Goal: Navigation & Orientation: Find specific page/section

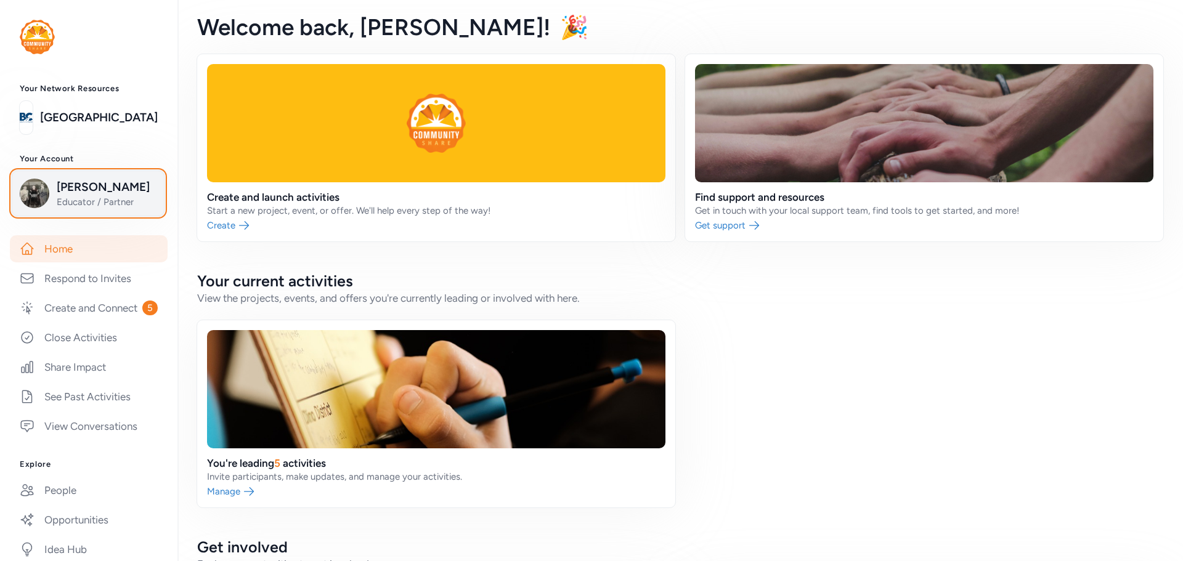
click at [84, 176] on button "Lee Barger Educator / Partner" at bounding box center [88, 194] width 153 height 46
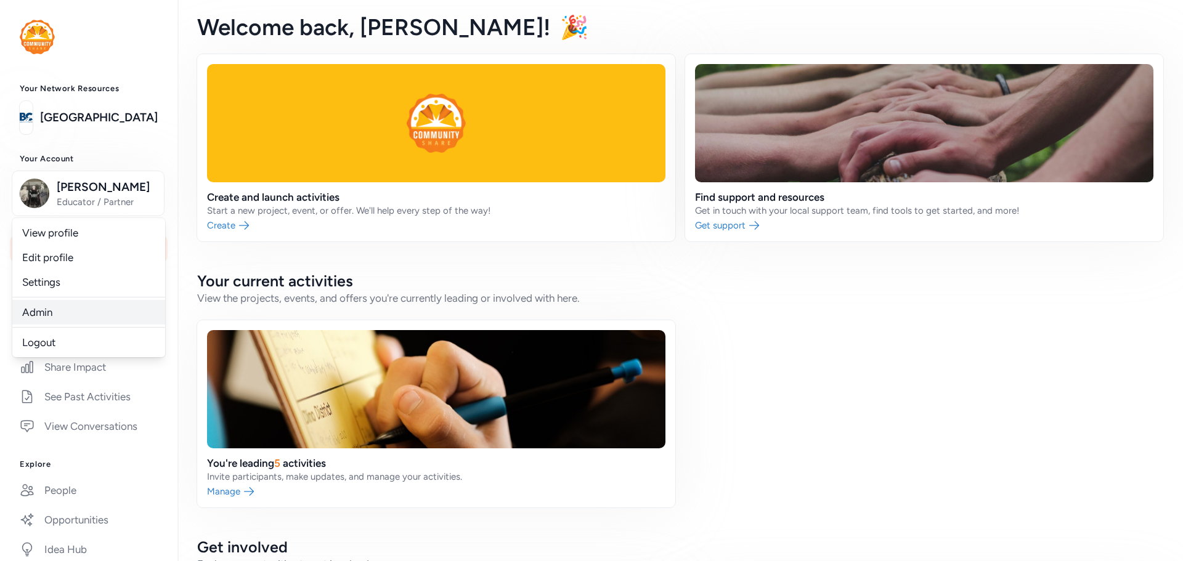
click at [51, 315] on link "Admin" at bounding box center [88, 312] width 153 height 25
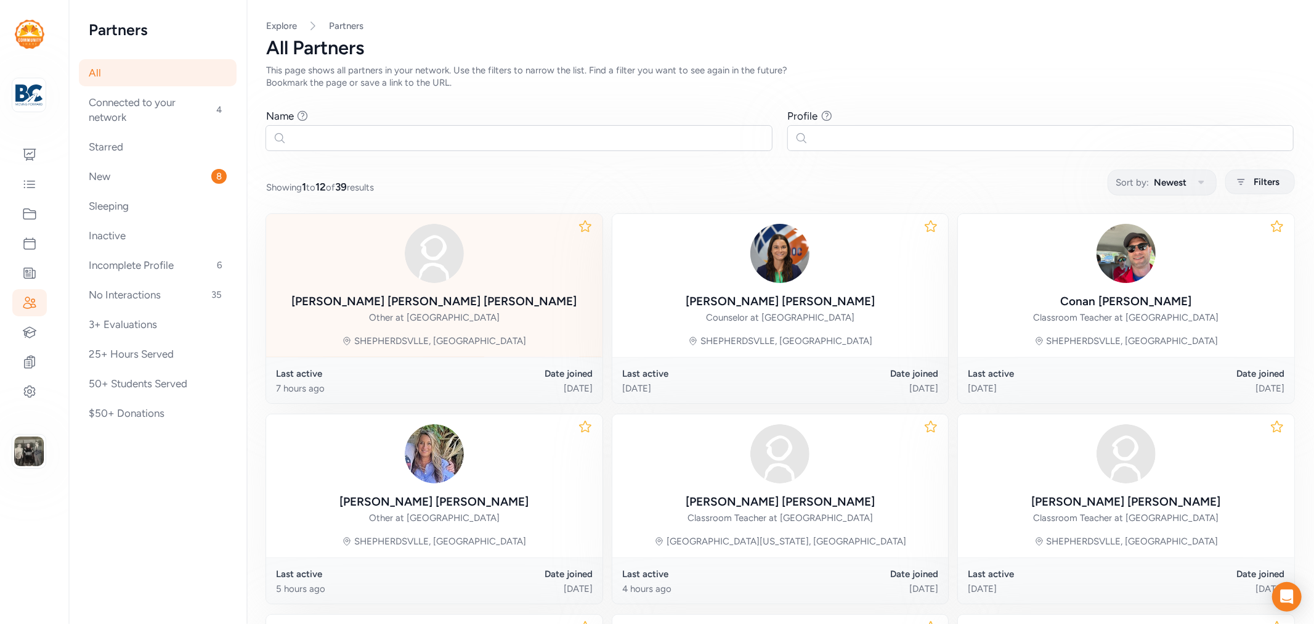
scroll to position [137, 0]
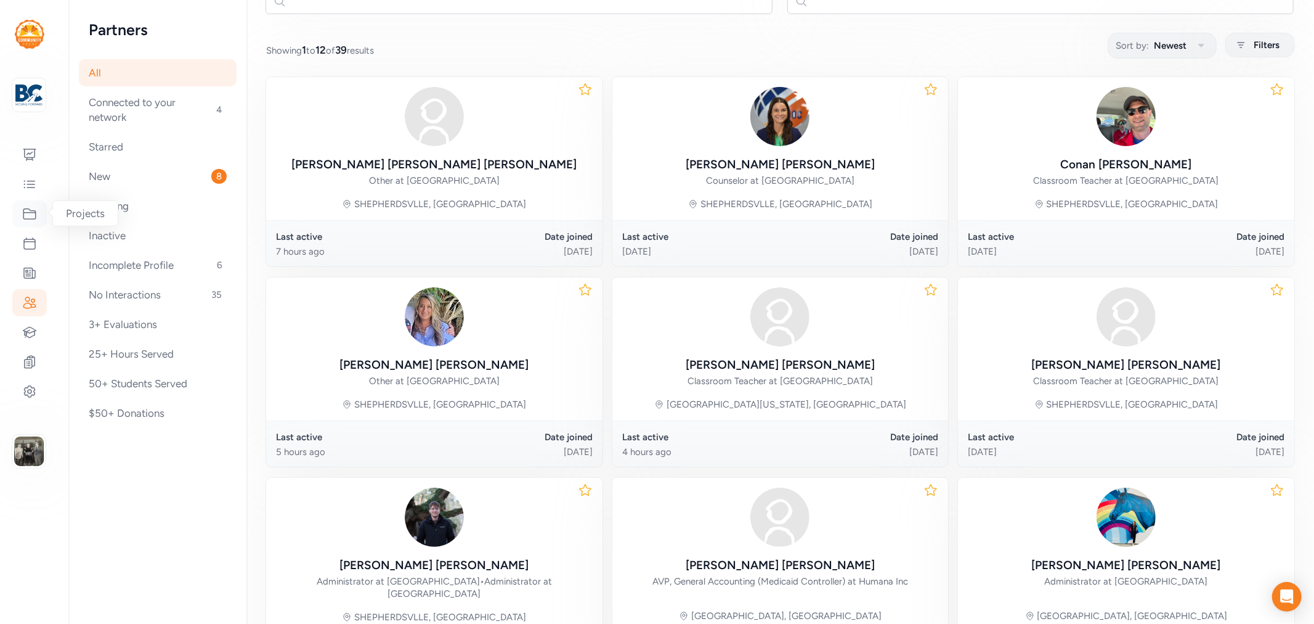
click at [32, 208] on icon at bounding box center [29, 213] width 15 height 15
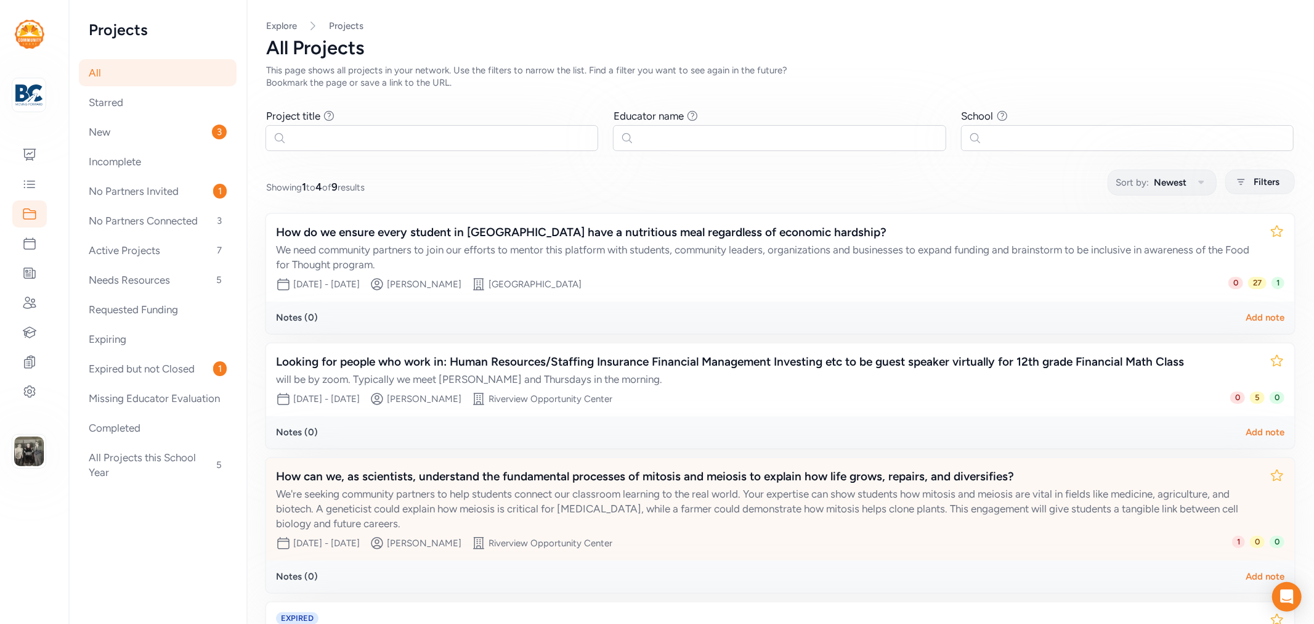
scroll to position [158, 0]
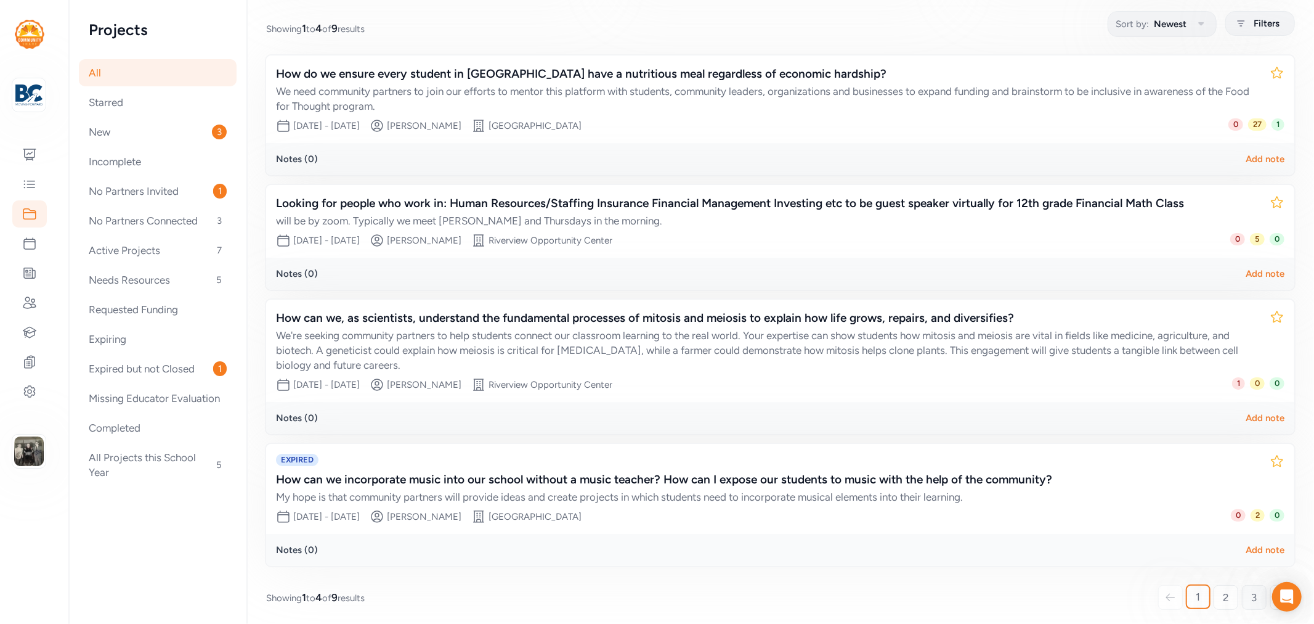
click at [1242, 589] on link "3" at bounding box center [1254, 597] width 25 height 25
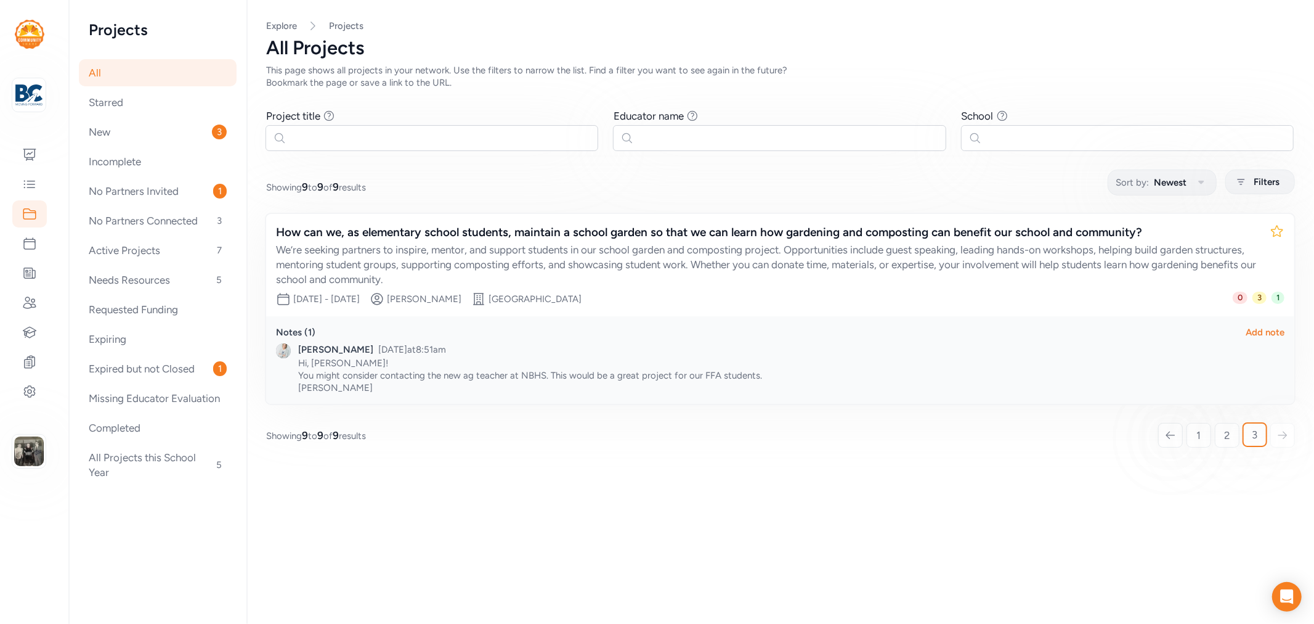
click at [1185, 440] on div "1 2 3" at bounding box center [1227, 434] width 136 height 23
click at [1194, 431] on link "1" at bounding box center [1199, 435] width 25 height 25
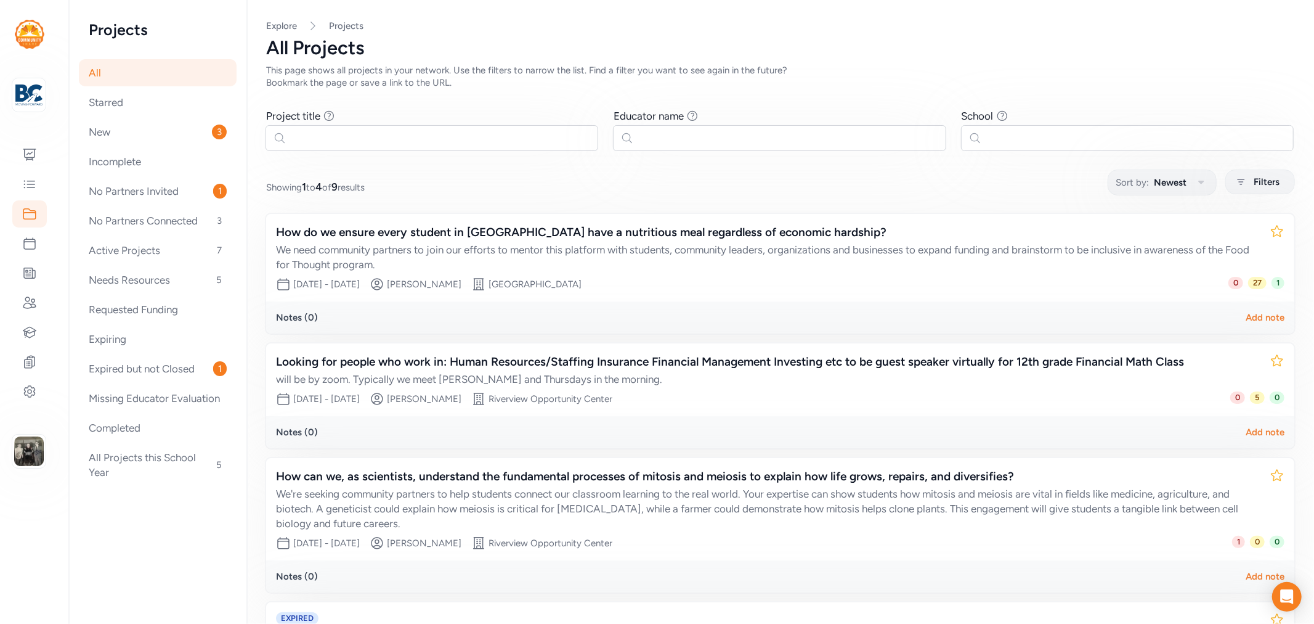
scroll to position [158, 0]
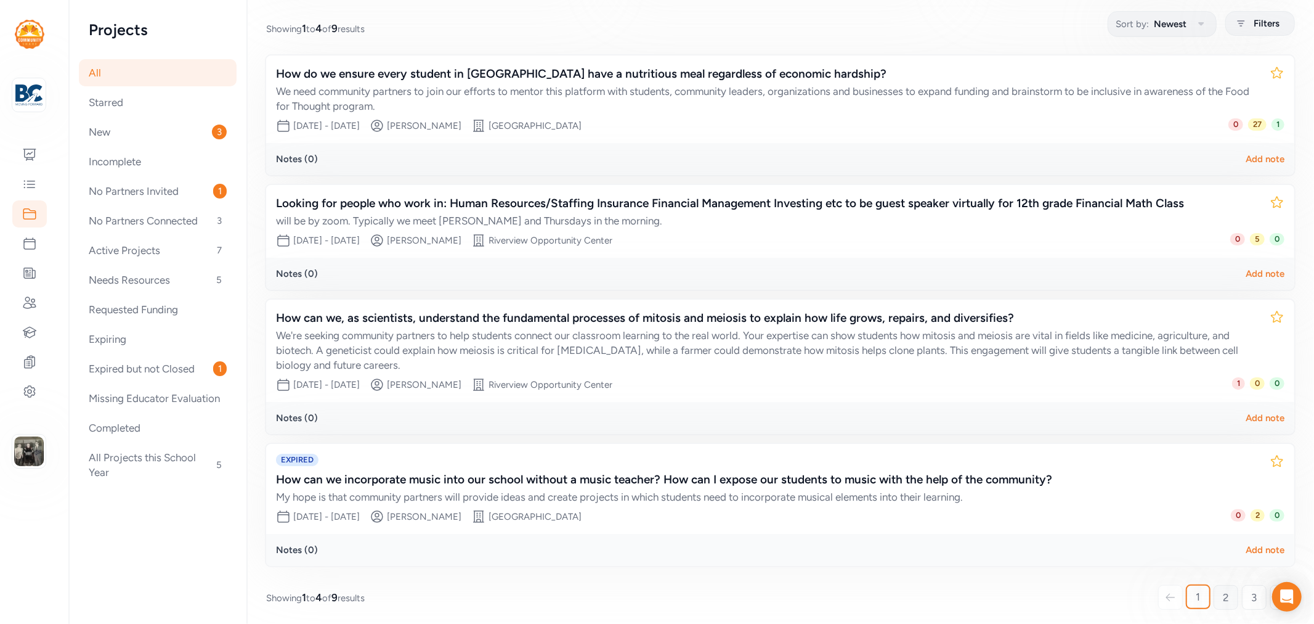
click at [1214, 589] on link "2" at bounding box center [1226, 597] width 25 height 25
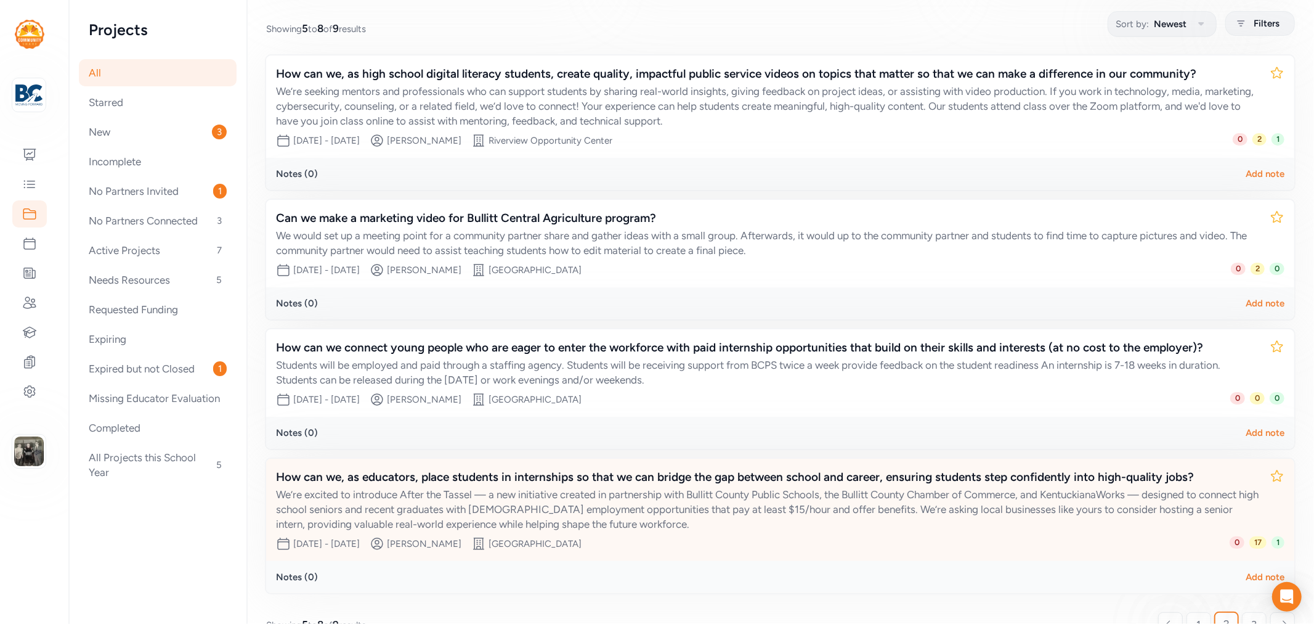
scroll to position [185, 0]
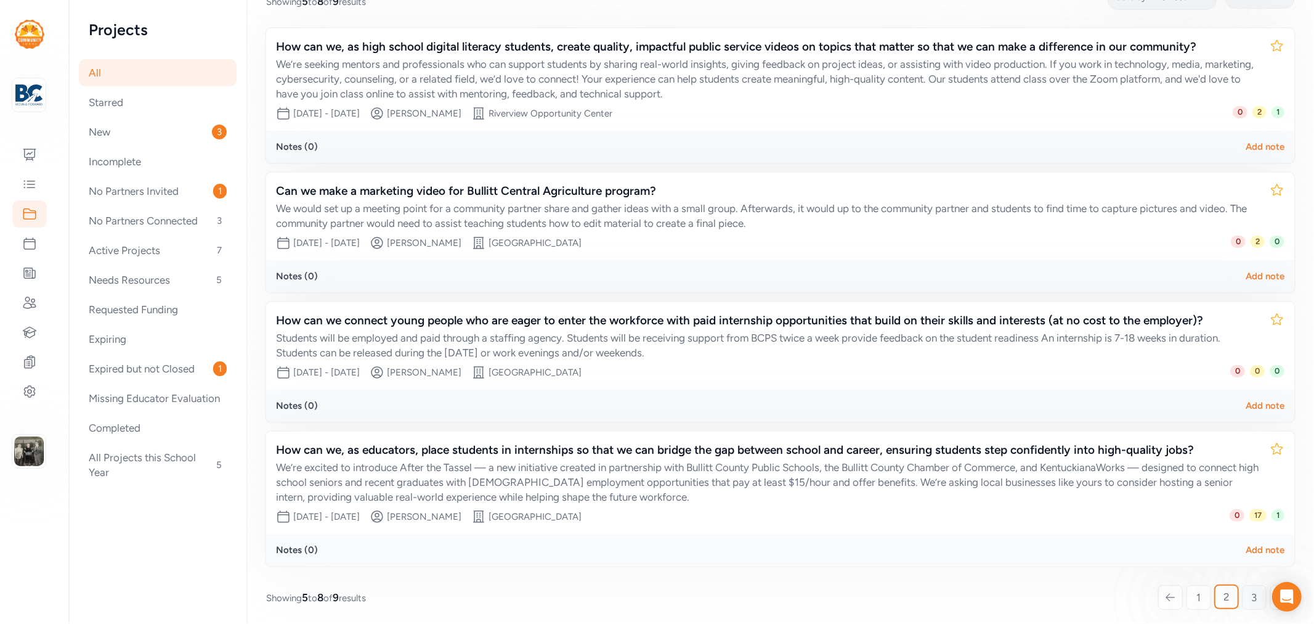
click at [1242, 593] on link "3" at bounding box center [1254, 597] width 25 height 25
